Goal: Transaction & Acquisition: Purchase product/service

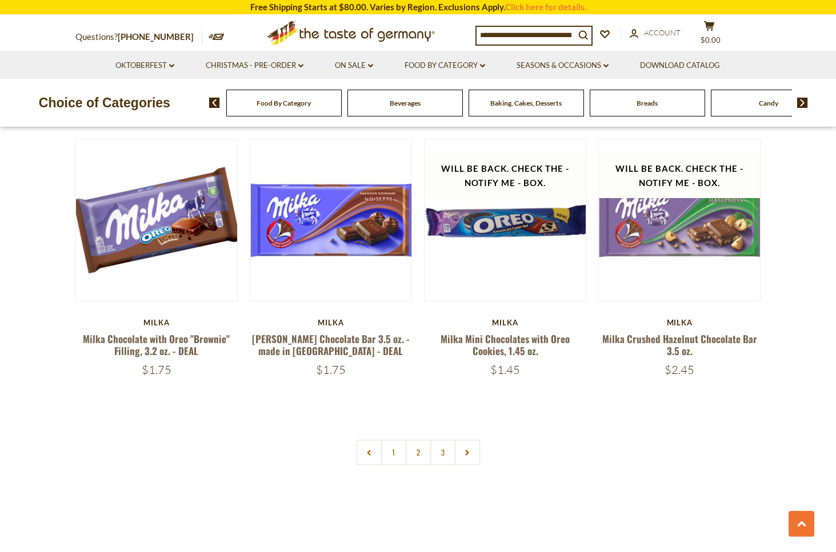
scroll to position [2351, 0]
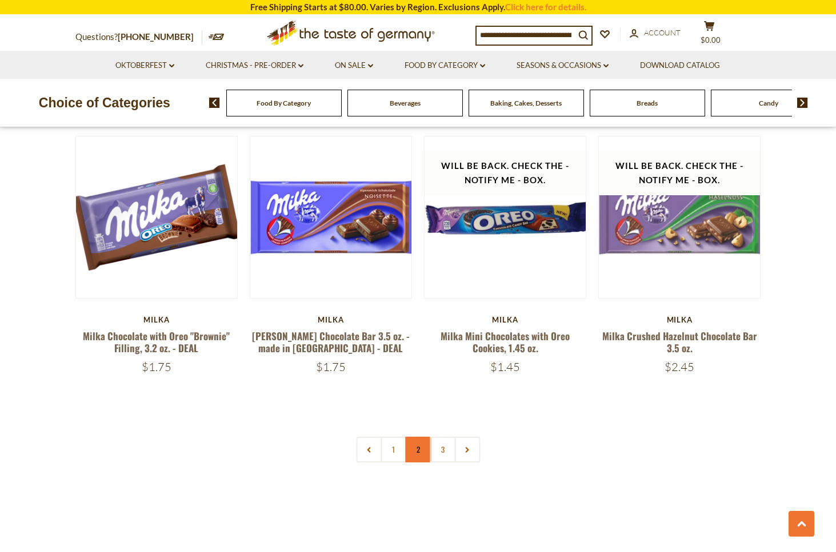
click at [416, 437] on link "2" at bounding box center [418, 450] width 26 height 26
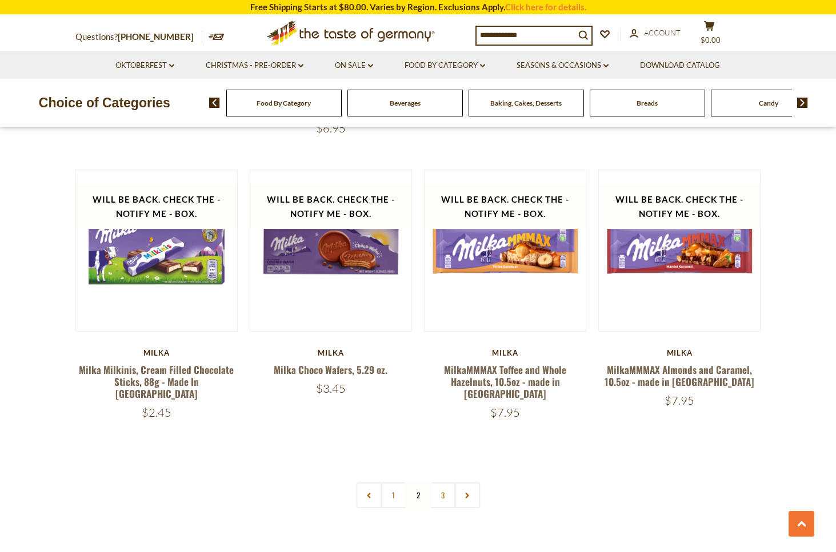
scroll to position [2308, 0]
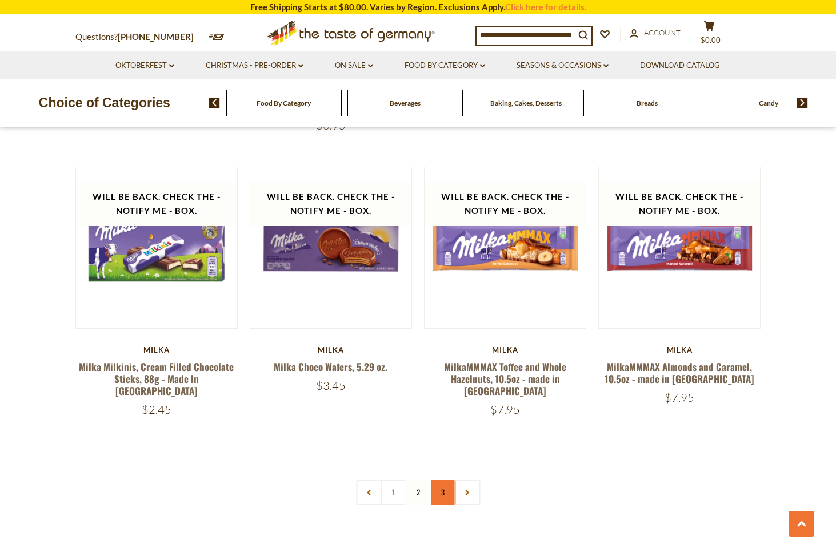
click at [443, 480] on link "3" at bounding box center [442, 493] width 26 height 26
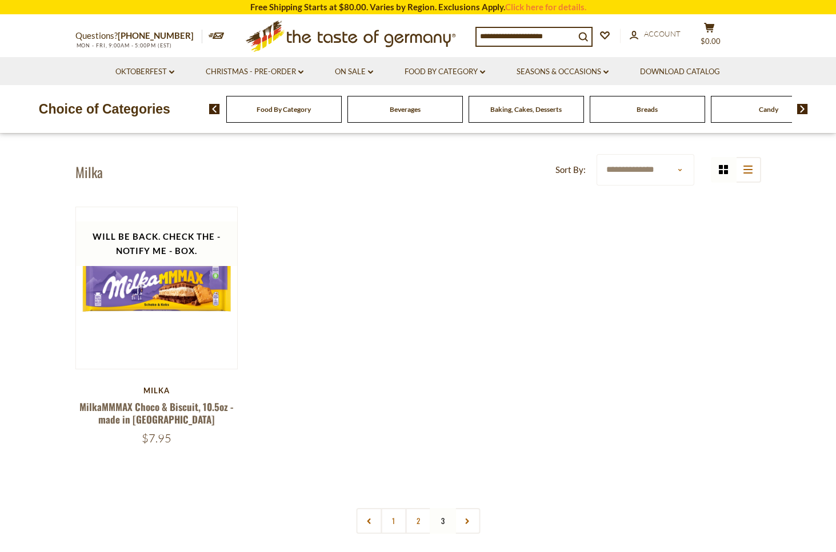
scroll to position [0, 0]
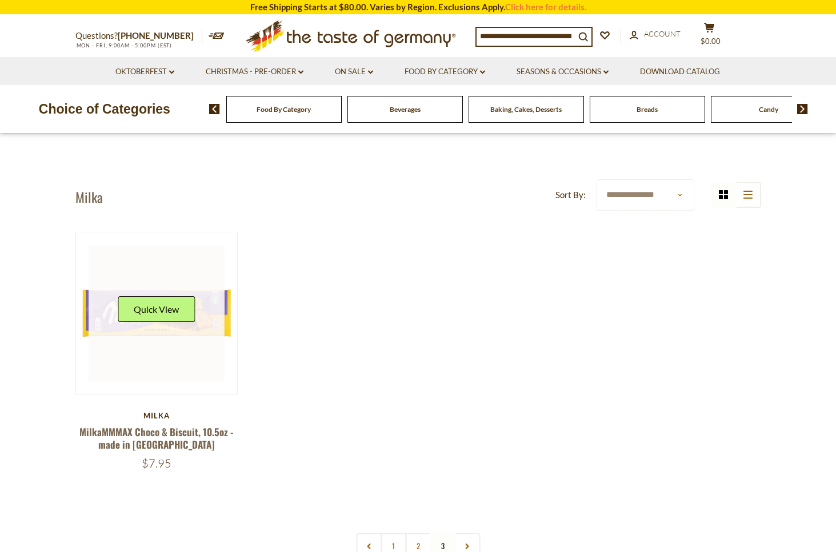
click at [175, 310] on button "Quick View" at bounding box center [156, 309] width 77 height 26
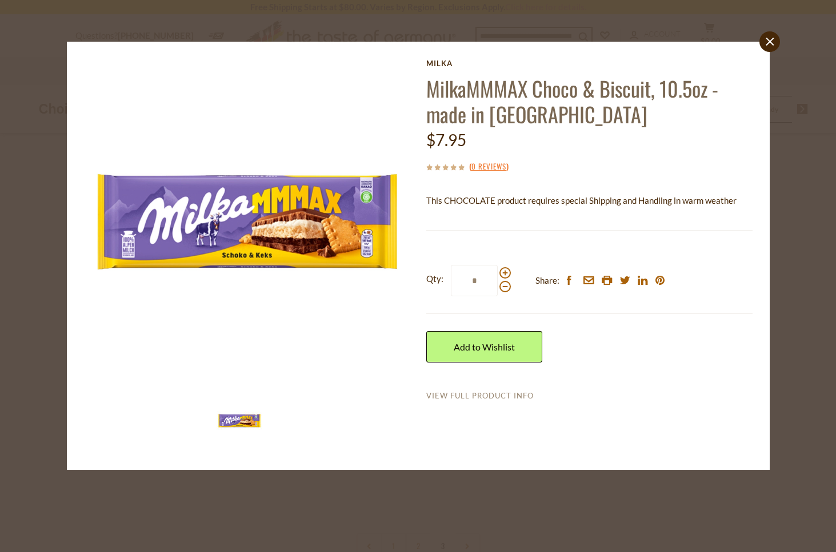
click at [488, 392] on link "View Full Product Info" at bounding box center [479, 396] width 107 height 10
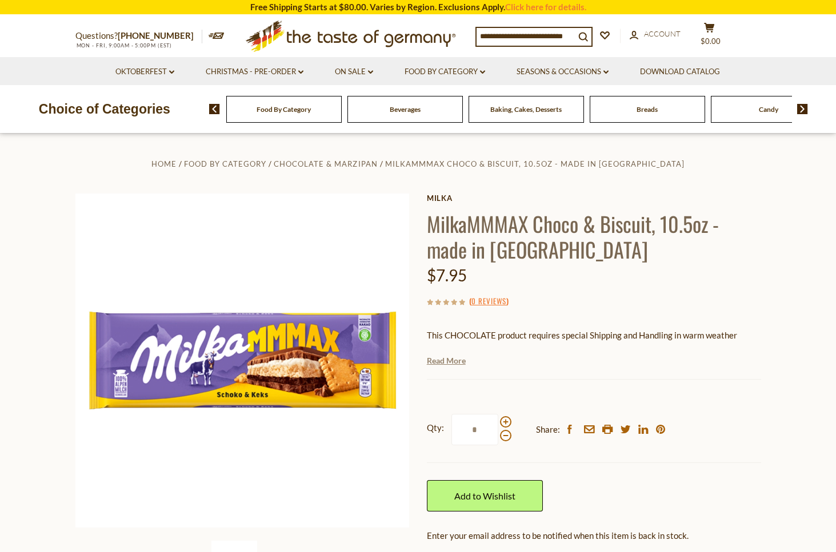
click at [453, 360] on link "Read More" at bounding box center [446, 360] width 39 height 11
